Goal: Task Accomplishment & Management: Complete application form

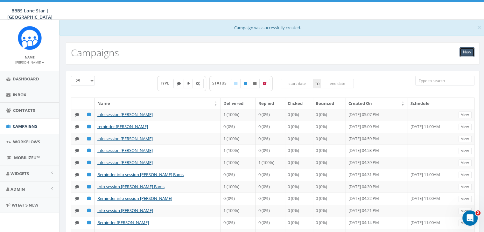
click at [462, 51] on link "New" at bounding box center [466, 52] width 15 height 10
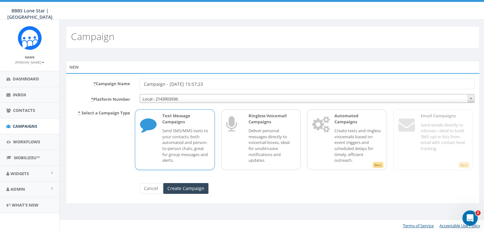
drag, startPoint x: 220, startPoint y: 84, endPoint x: 139, endPoint y: 88, distance: 81.2
click at [137, 85] on div "Campaign - 10/13/2025, 15:57:23" at bounding box center [307, 84] width 344 height 11
type input "Info Session [PERSON_NAME]"
click at [182, 141] on p "Send SMS/MMS texts to your contacts, both automated and person-to-person chats,…" at bounding box center [185, 145] width 47 height 35
click at [189, 188] on input "Create Campaign" at bounding box center [185, 188] width 45 height 11
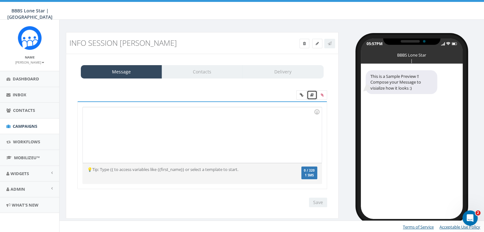
click at [313, 94] on icon at bounding box center [311, 95] width 3 height 4
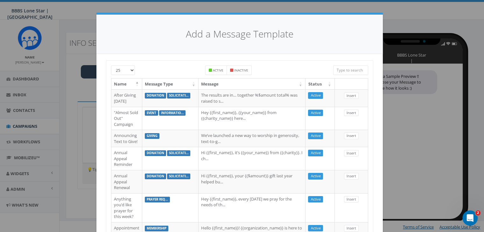
click at [344, 71] on input "search" at bounding box center [350, 70] width 35 height 10
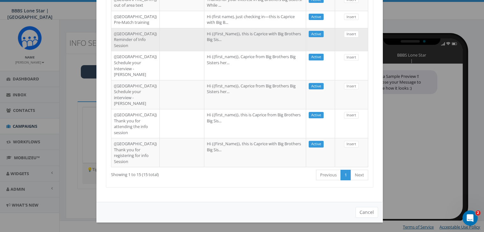
scroll to position [374, 0]
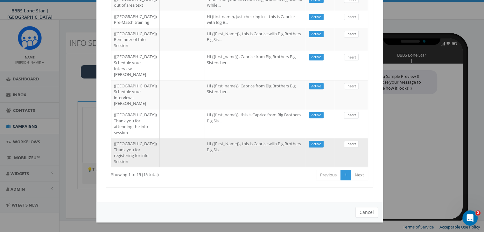
type input "dal"
click at [160, 143] on td at bounding box center [182, 152] width 45 height 29
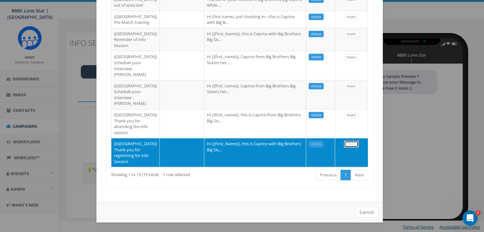
click at [344, 141] on link "Insert" at bounding box center [351, 144] width 15 height 7
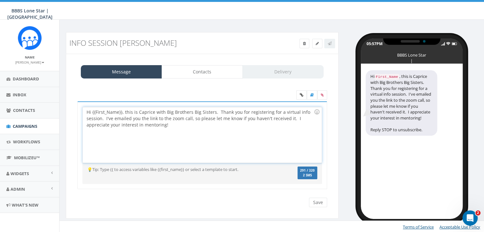
click at [122, 112] on div "Hi {{First_Name}}, this is Caprice with Big Brothers Big Sisters. Thank you for…" at bounding box center [202, 135] width 238 height 56
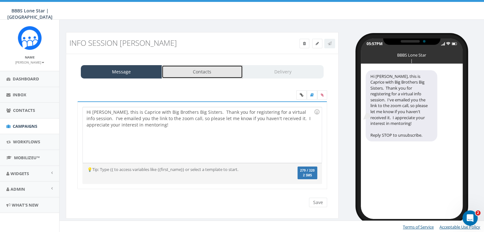
click at [203, 73] on link "Contacts" at bounding box center [201, 71] width 81 height 13
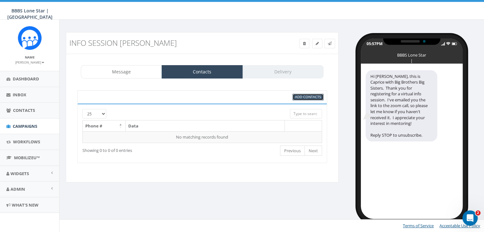
click at [301, 96] on span "Add Contacts" at bounding box center [308, 96] width 26 height 5
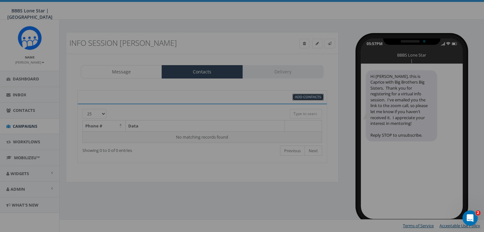
scroll to position [0, 0]
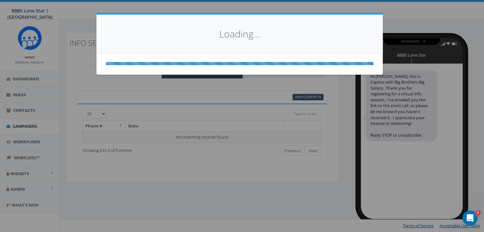
select select
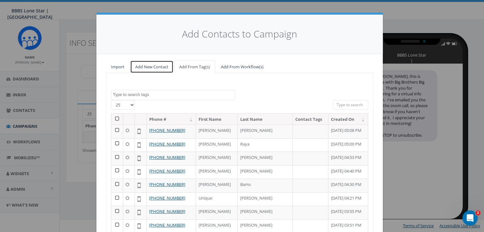
click at [158, 65] on link "Add New Contact" at bounding box center [151, 66] width 43 height 13
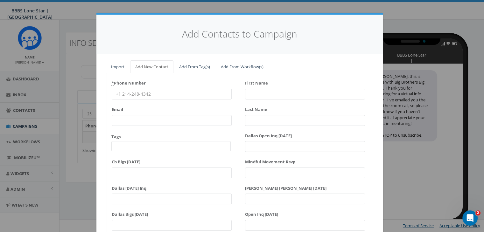
click at [118, 92] on input "* Phone Number" at bounding box center [172, 94] width 120 height 11
paste input "(469) 514-4970"
type input "(469) 514-4970"
click at [262, 93] on input "First Name" at bounding box center [305, 94] width 120 height 11
type input "La"
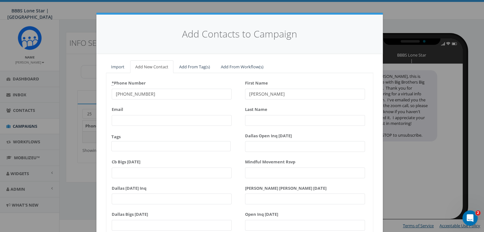
type input "uren"
type input "Green"
click at [256, 96] on input "uren" at bounding box center [305, 94] width 120 height 11
type input "u"
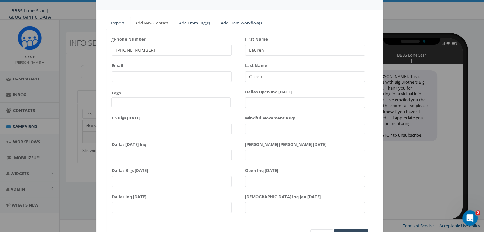
scroll to position [81, 0]
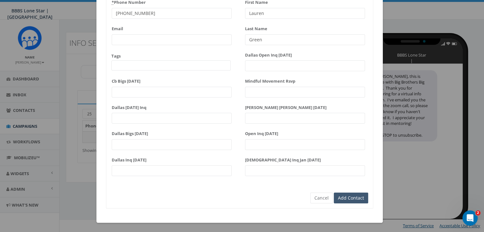
type input "Lauren"
click at [356, 197] on input "Add Contact" at bounding box center [350, 198] width 34 height 11
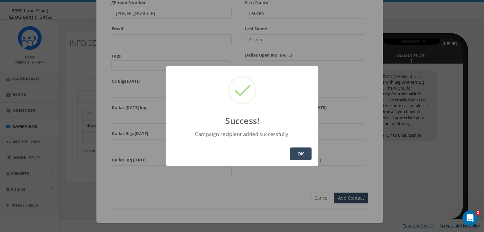
click at [292, 152] on button "OK" at bounding box center [301, 154] width 22 height 13
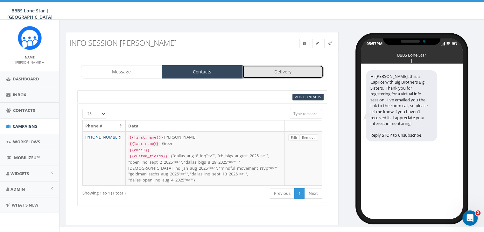
click at [275, 71] on link "Delivery" at bounding box center [282, 71] width 81 height 13
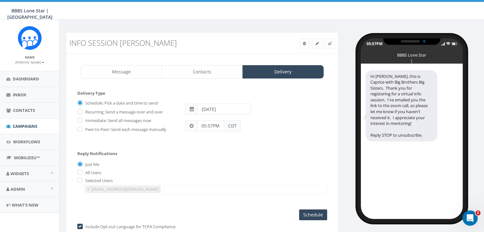
click at [89, 119] on label "Immediate: Send all messages now" at bounding box center [117, 121] width 67 height 6
click at [81, 119] on input "Immediate: Send all messages now" at bounding box center [79, 121] width 4 height 4
radio input "true"
click at [322, 214] on input "Send Now" at bounding box center [312, 214] width 30 height 11
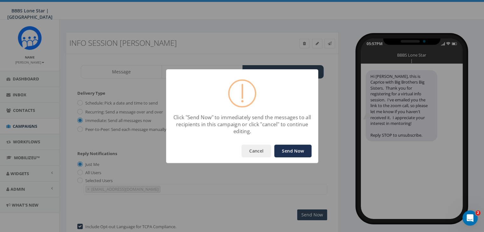
click at [294, 150] on button "Send Now" at bounding box center [292, 151] width 37 height 13
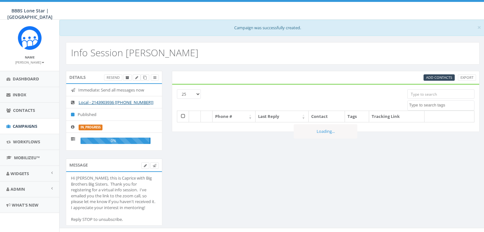
select select
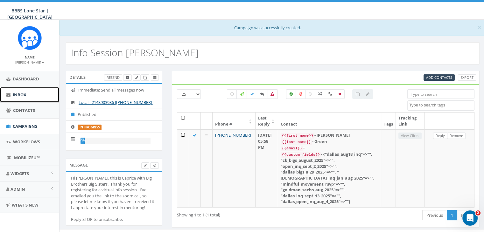
click at [14, 93] on span "Inbox" at bounding box center [20, 95] width 14 height 6
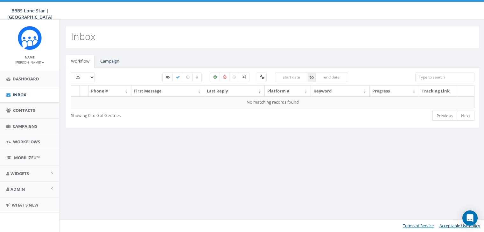
select select
click at [107, 60] on link "Campaign" at bounding box center [109, 61] width 29 height 13
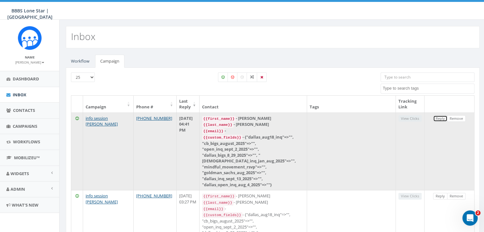
click at [438, 118] on link "Reply" at bounding box center [440, 118] width 14 height 7
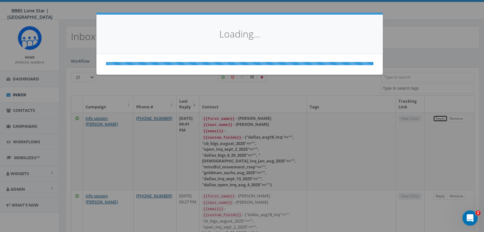
select select
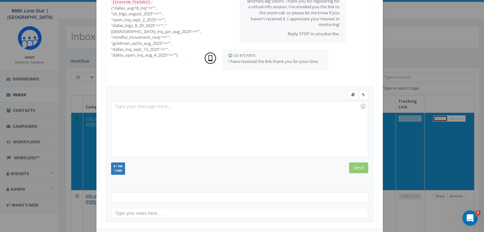
scroll to position [85, 0]
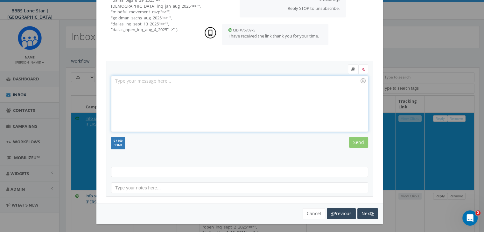
click at [201, 87] on div at bounding box center [239, 104] width 256 height 56
click at [353, 141] on input "Send" at bounding box center [358, 142] width 19 height 11
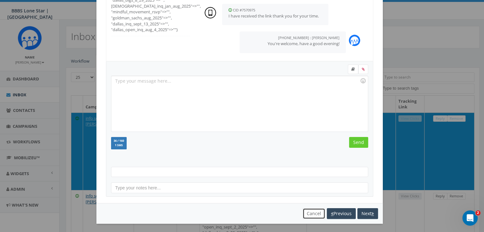
click at [306, 213] on button "Cancel" at bounding box center [313, 213] width 23 height 11
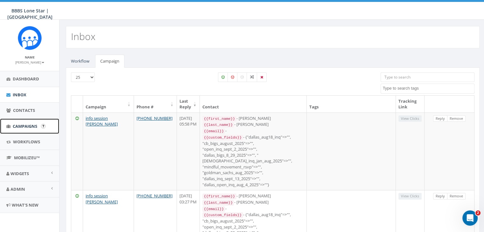
click at [17, 123] on span "Campaigns" at bounding box center [25, 126] width 24 height 6
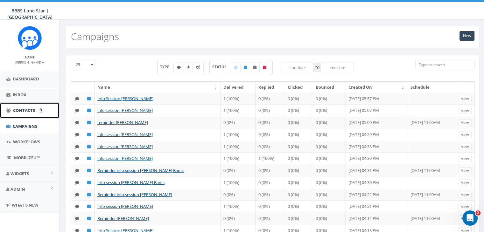
click at [17, 110] on span "Contacts" at bounding box center [24, 110] width 22 height 6
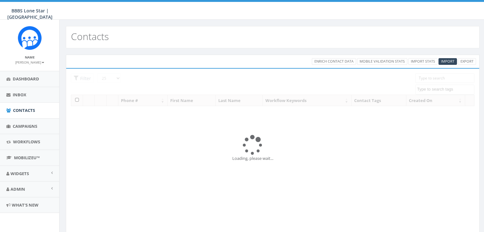
select select
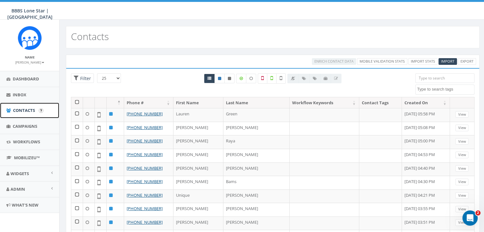
click at [25, 108] on span "Contacts" at bounding box center [24, 110] width 22 height 6
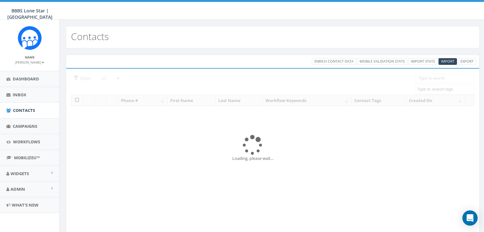
select select
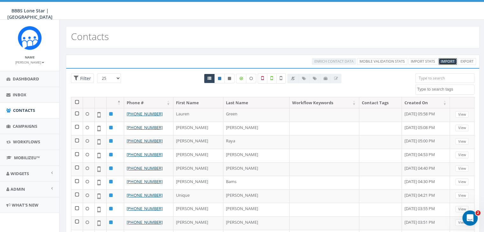
click at [445, 60] on span "Import" at bounding box center [447, 61] width 13 height 5
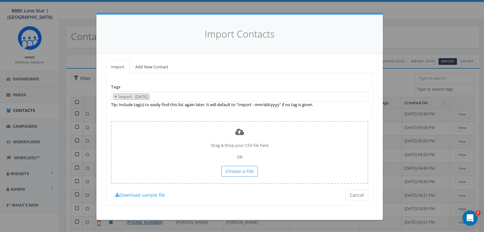
click at [114, 95] on span "×" at bounding box center [115, 97] width 2 height 6
select select
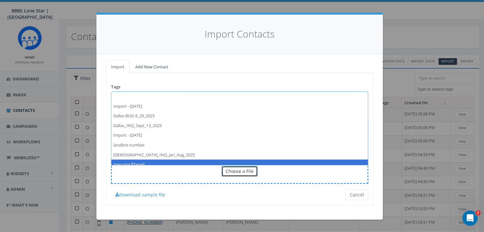
click at [251, 172] on span "Choose a File" at bounding box center [239, 171] width 28 height 6
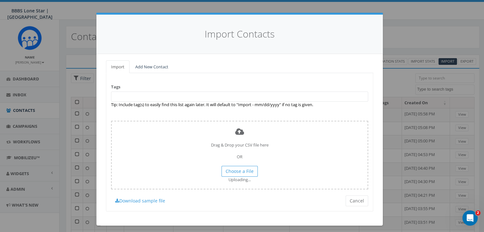
click at [140, 92] on span at bounding box center [239, 97] width 257 height 10
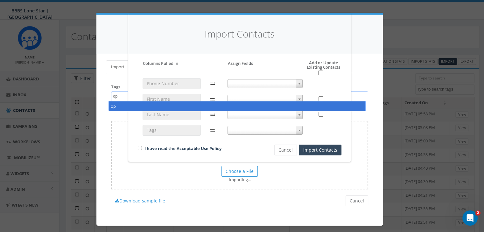
type textarea "o"
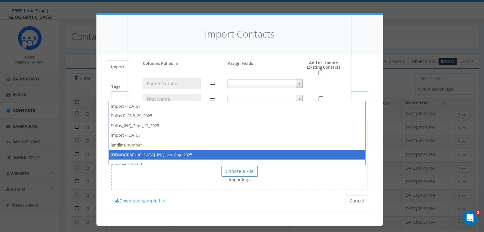
click at [334, 209] on div "Import Contacts Please accept policy to proceed Please map phone number field t…" at bounding box center [242, 116] width 484 height 232
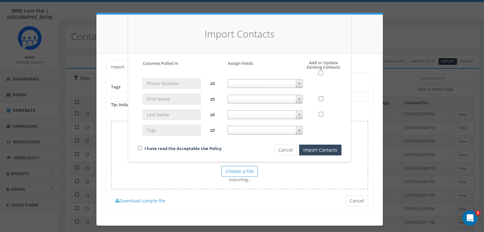
click at [297, 82] on span at bounding box center [299, 83] width 6 height 8
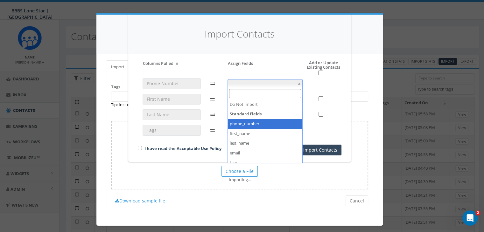
select select "phone_number"
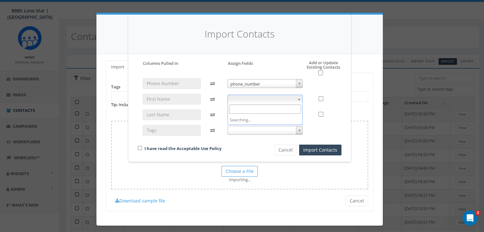
click at [277, 98] on span at bounding box center [264, 99] width 75 height 9
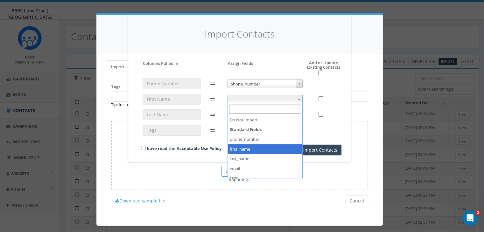
select select "first_name"
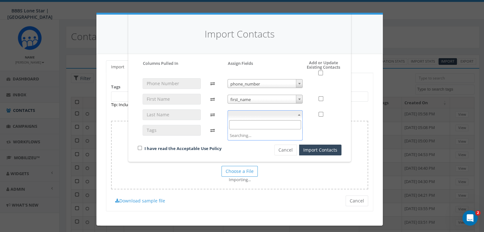
click at [268, 115] on span at bounding box center [264, 114] width 75 height 9
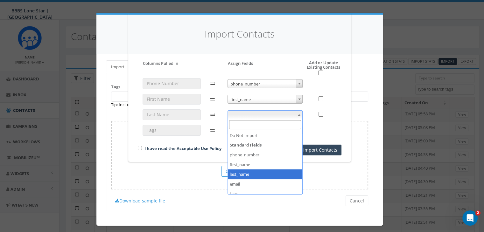
select select "last_name"
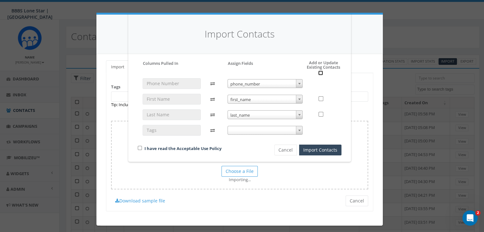
click at [318, 74] on input "checkbox" at bounding box center [320, 73] width 5 height 5
checkbox input "true"
click at [139, 145] on div "I have read the Acceptable Use Policy" at bounding box center [195, 149] width 124 height 9
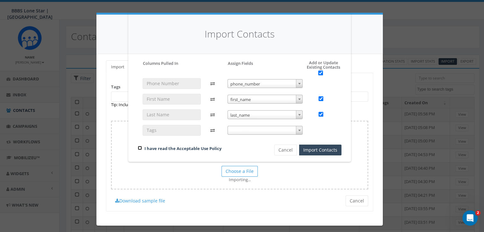
click at [139, 147] on input "checkbox" at bounding box center [140, 148] width 4 height 4
checkbox input "true"
click at [282, 149] on button "Cancel" at bounding box center [285, 150] width 23 height 11
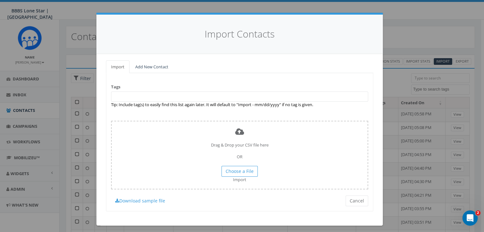
click at [136, 96] on span at bounding box center [239, 97] width 257 height 10
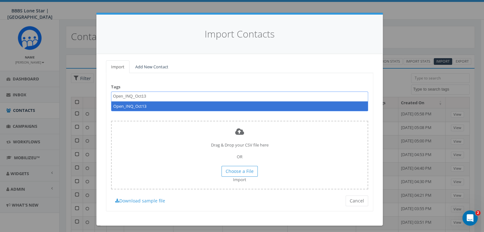
click at [137, 96] on textarea "Open_INQ_Oct13" at bounding box center [136, 96] width 46 height 6
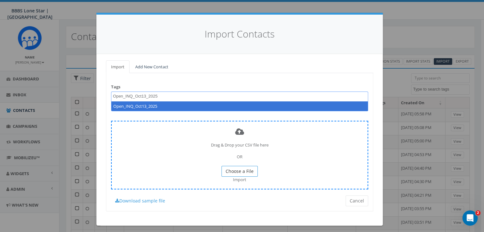
type textarea "Open_INQ_Oct13_2025"
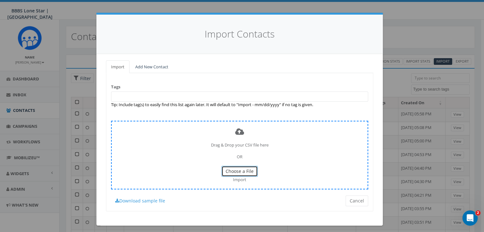
click at [243, 169] on span "Choose a File" at bounding box center [239, 171] width 28 height 6
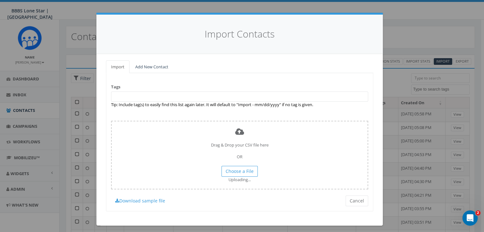
click at [122, 96] on span at bounding box center [239, 97] width 257 height 10
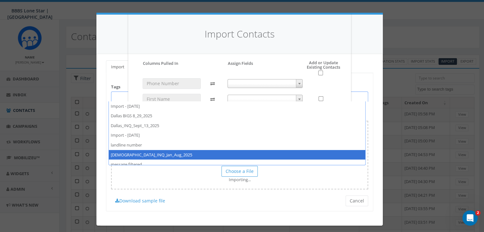
scroll to position [14, 0]
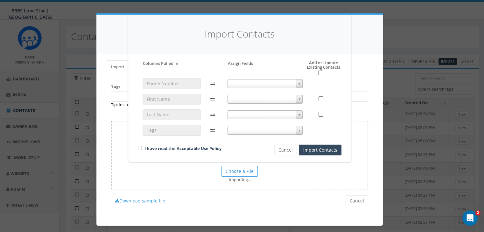
click at [325, 84] on div at bounding box center [324, 83] width 24 height 11
click at [283, 147] on button "Cancel" at bounding box center [285, 150] width 23 height 11
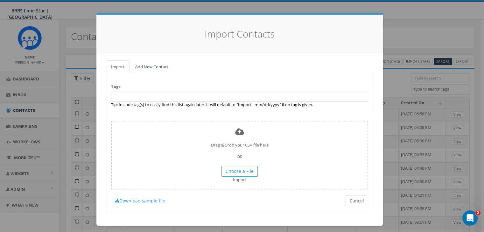
click at [129, 96] on span at bounding box center [239, 97] width 257 height 10
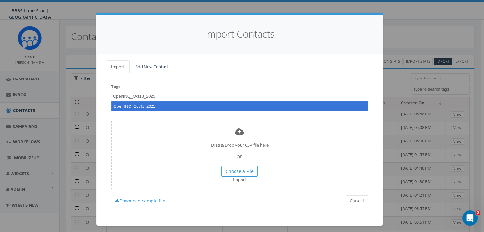
type textarea "OpenINQ_Oct13_2025"
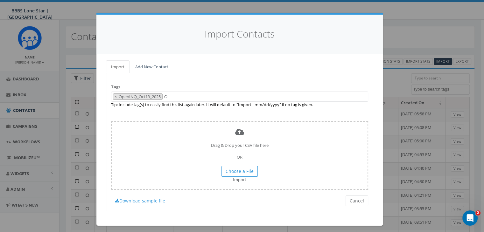
select select "OpenINQ_Oct13_2025"
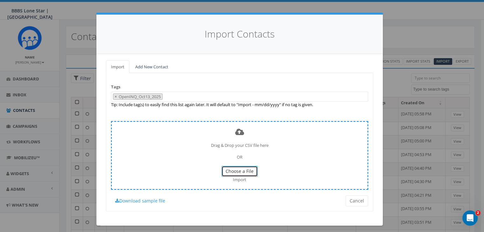
click at [236, 171] on span "Choose a File" at bounding box center [239, 171] width 28 height 6
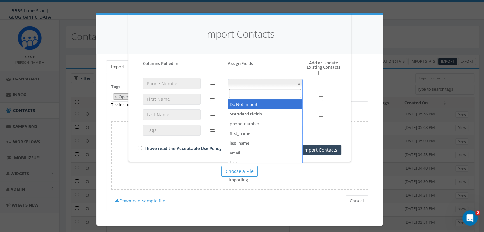
click at [299, 81] on span at bounding box center [299, 83] width 6 height 8
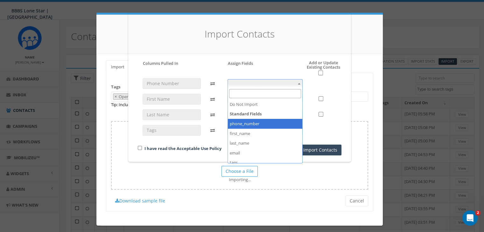
select select "phone_number"
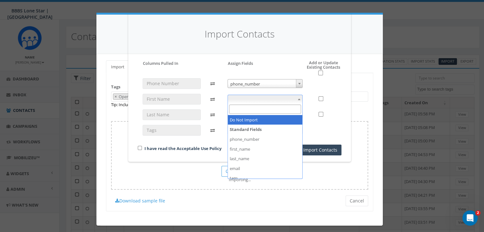
click at [268, 100] on span at bounding box center [264, 99] width 75 height 9
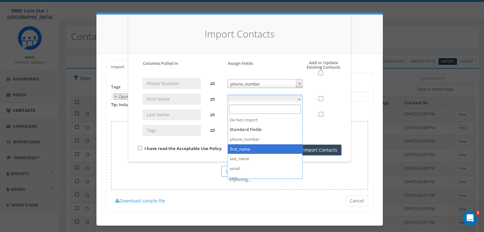
select select "first_name"
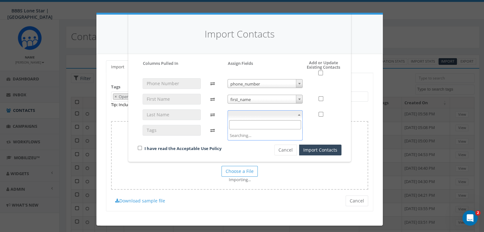
click at [258, 115] on span at bounding box center [264, 114] width 75 height 9
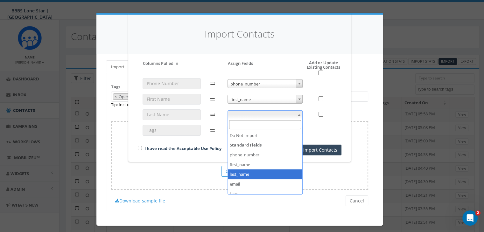
select select "last_name"
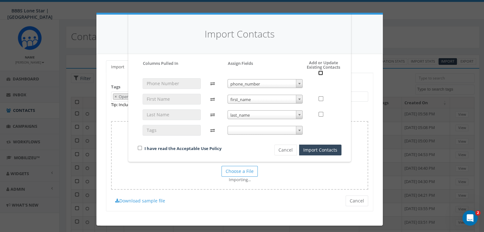
click at [319, 72] on input "checkbox" at bounding box center [320, 73] width 5 height 5
checkbox input "true"
click at [138, 148] on input "checkbox" at bounding box center [140, 148] width 4 height 4
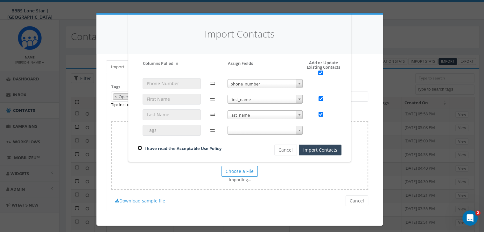
checkbox input "true"
click at [306, 152] on button "Import Contacts" at bounding box center [320, 150] width 42 height 11
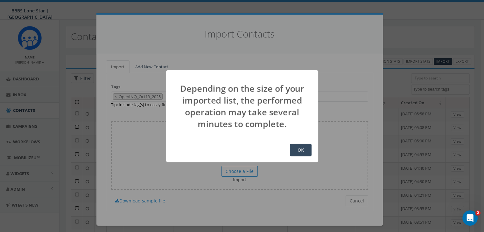
click at [306, 152] on button "OK" at bounding box center [301, 150] width 22 height 13
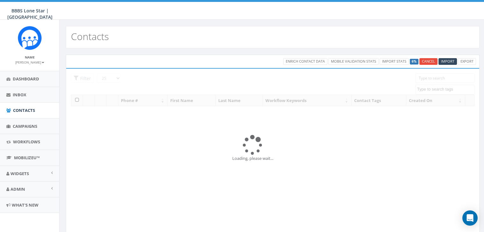
select select
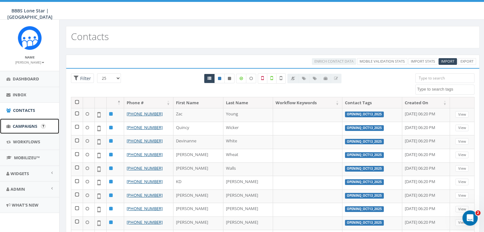
click at [20, 126] on span "Campaigns" at bounding box center [25, 126] width 24 height 6
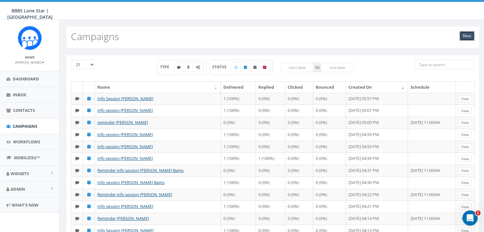
click at [465, 36] on link "New" at bounding box center [466, 36] width 15 height 10
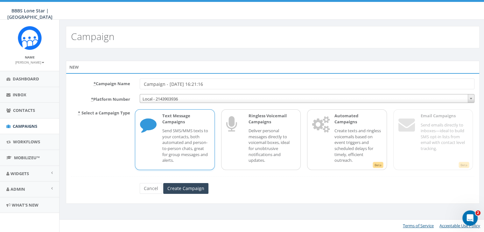
drag, startPoint x: 217, startPoint y: 82, endPoint x: 122, endPoint y: 81, distance: 95.1
click at [122, 81] on div "* Campaign Name Campaign - [DATE] 16:21:16" at bounding box center [272, 84] width 413 height 11
type input "B"
type input "Oct Big Social_Open INQ"
click at [182, 135] on p "Send SMS/MMS texts to your contacts, both automated and person-to-person chats,…" at bounding box center [185, 145] width 47 height 35
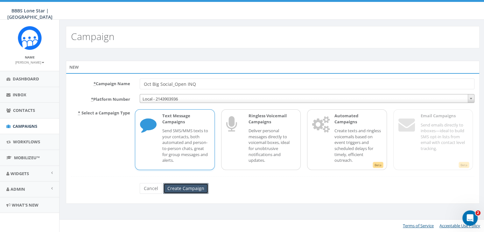
click at [181, 185] on input "Create Campaign" at bounding box center [185, 188] width 45 height 11
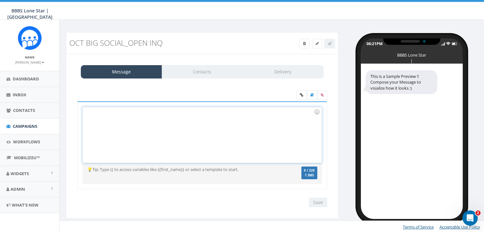
click at [177, 114] on div at bounding box center [202, 135] width 238 height 56
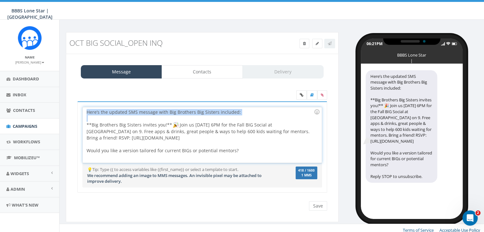
drag, startPoint x: 84, startPoint y: 111, endPoint x: 88, endPoint y: 120, distance: 10.1
click at [88, 120] on div "Here’s the updated SMS message with Big Brothers Big Sisters included: **Big Br…" at bounding box center [202, 135] width 238 height 56
drag, startPoint x: 91, startPoint y: 131, endPoint x: 89, endPoint y: 126, distance: 6.0
click at [89, 126] on div "Here’s the updated SMS message with Big Brothers Big Sisters included: **Big Br…" at bounding box center [202, 135] width 238 height 56
click at [89, 125] on div "Here’s the updated SMS message with Big Brothers Big Sisters included: **Big Br…" at bounding box center [202, 135] width 238 height 56
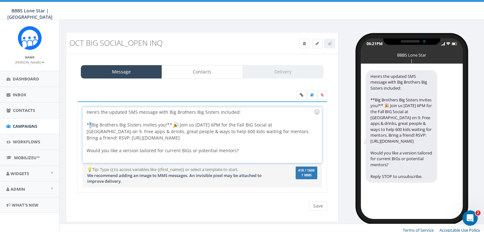
click at [88, 121] on div "Here’s the updated SMS message with Big Brothers Big Sisters included: **Big Br…" at bounding box center [202, 135] width 238 height 56
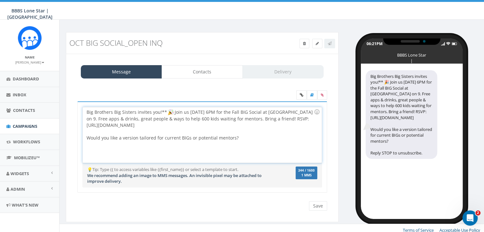
click at [165, 110] on div "Big Brothers Big Sisters invites you!** Join us Oct 23 @ 6PM for the Fall BIG S…" at bounding box center [202, 135] width 238 height 56
drag, startPoint x: 179, startPoint y: 124, endPoint x: 247, endPoint y: 138, distance: 69.5
click at [247, 138] on div "Big Brothers Big Sisters invites you! Join us Oct 23 @ 6PM for the Fall BIG Soc…" at bounding box center [202, 135] width 238 height 56
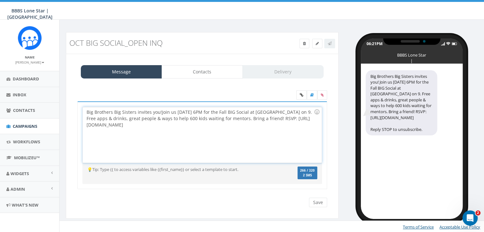
drag, startPoint x: 171, startPoint y: 125, endPoint x: 85, endPoint y: 125, distance: 85.5
click at [85, 125] on div "Big Brothers Big Sisters invites you! Join us Oct 23 @ 6PM for the Fall BIG Soc…" at bounding box center [202, 135] width 238 height 56
click at [301, 93] on icon at bounding box center [300, 95] width 3 height 4
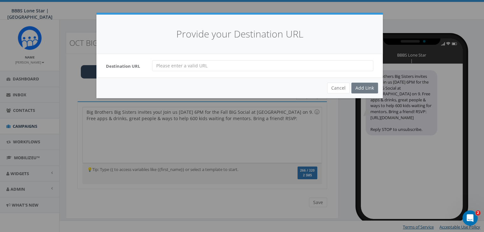
click at [155, 64] on input "url" at bounding box center [262, 65] width 221 height 11
paste input "https://forms.gle/fQDn31HCXwai3edH8"
type input "https://forms.gle/fQDn31HCXwai3edH8"
click at [360, 90] on div "Add Link" at bounding box center [364, 88] width 27 height 11
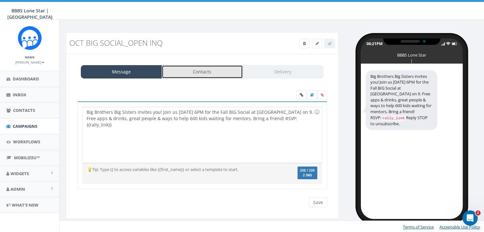
click at [203, 68] on link "Contacts" at bounding box center [201, 71] width 81 height 13
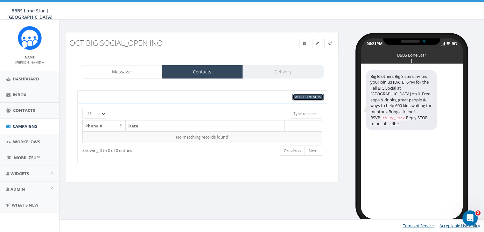
click at [310, 97] on span "Add Contacts" at bounding box center [308, 96] width 26 height 5
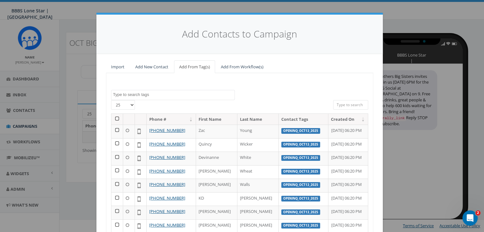
click at [174, 95] on textarea "Search" at bounding box center [173, 95] width 121 height 6
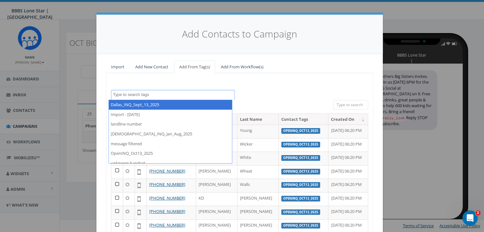
scroll to position [14, 0]
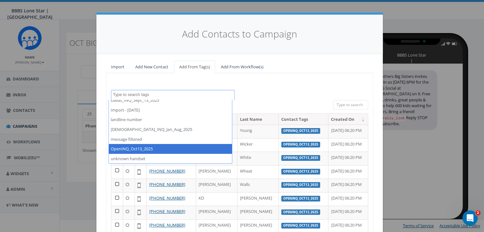
select select "OpenINQ_Oct13_2025"
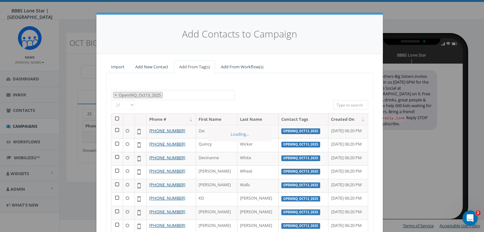
scroll to position [32, 0]
click at [114, 117] on th at bounding box center [117, 119] width 12 height 11
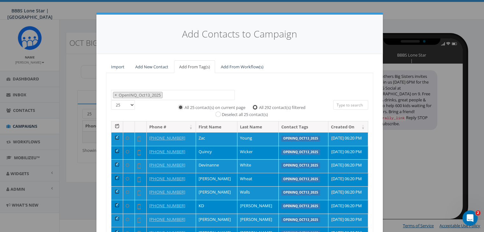
click at [254, 106] on input "All 292 contact(s) filtered" at bounding box center [256, 107] width 4 height 4
radio input "true"
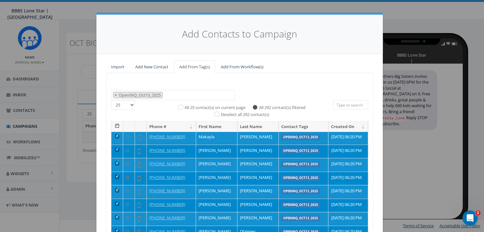
scroll to position [80, 0]
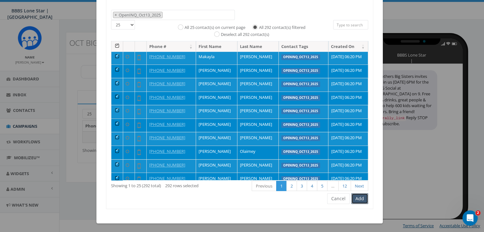
click at [359, 196] on button "Add" at bounding box center [359, 198] width 17 height 11
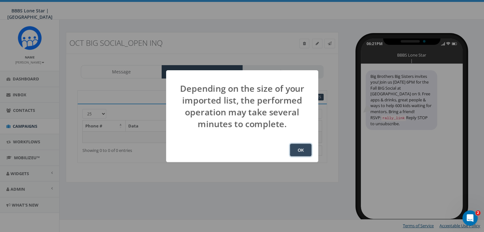
click at [304, 151] on button "OK" at bounding box center [301, 150] width 22 height 13
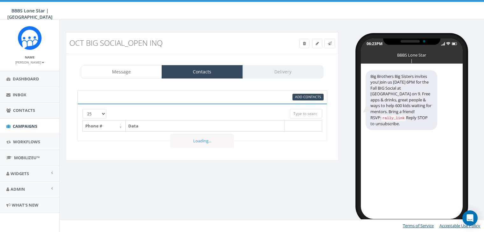
select select "1730"
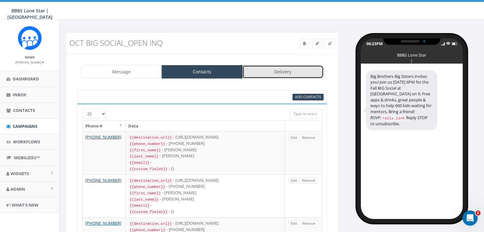
click at [297, 71] on link "Delivery" at bounding box center [282, 71] width 81 height 13
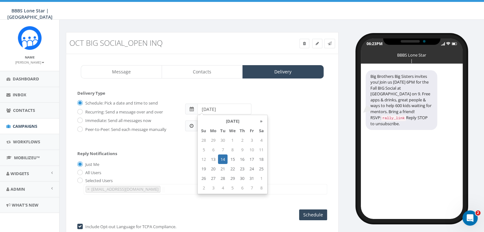
click at [230, 108] on input "[DATE]" at bounding box center [224, 109] width 54 height 11
click at [223, 158] on td "14" at bounding box center [223, 160] width 10 height 10
click at [185, 155] on div "Reply Notifications Just Me All Users Selected Users abruce@bbbstx.org chawkins…" at bounding box center [202, 171] width 250 height 53
click at [231, 110] on input "2025-10-14" at bounding box center [224, 109] width 54 height 11
click at [222, 159] on td "14" at bounding box center [223, 160] width 10 height 10
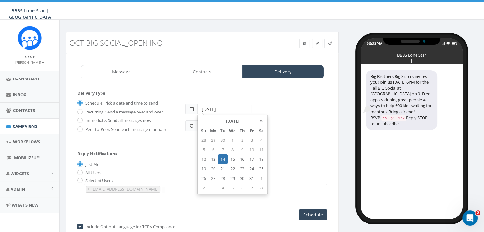
click at [183, 152] on div "Reply Notifications Just Me All Users Selected Users abruce@bbbstx.org chawkins…" at bounding box center [202, 171] width 250 height 53
click at [221, 127] on input "06:23PM" at bounding box center [210, 125] width 27 height 11
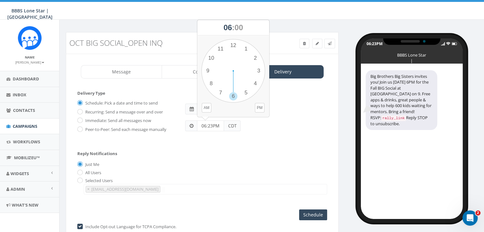
drag, startPoint x: 215, startPoint y: 126, endPoint x: 196, endPoint y: 127, distance: 18.4
click at [197, 127] on input "06:23PM" at bounding box center [210, 125] width 27 height 11
type input "11:00AM"
click at [209, 159] on div "Reply Notifications Just Me All Users Selected Users abruce@bbbstx.org chawkins…" at bounding box center [202, 171] width 250 height 53
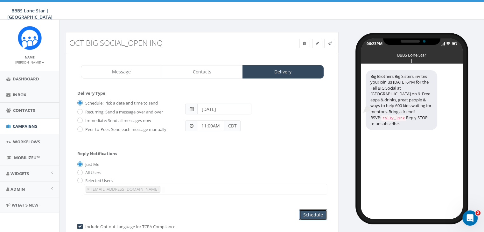
click at [305, 211] on input "Schedule" at bounding box center [313, 214] width 28 height 11
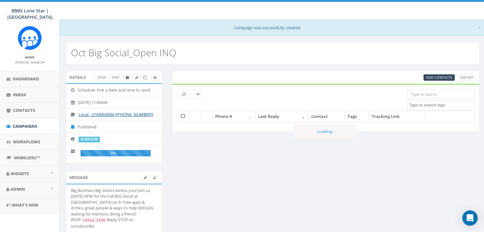
select select
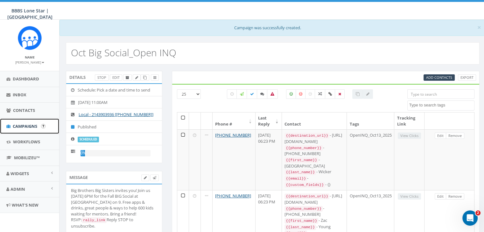
click at [20, 126] on span "Campaigns" at bounding box center [25, 126] width 24 height 6
